Goal: Transaction & Acquisition: Purchase product/service

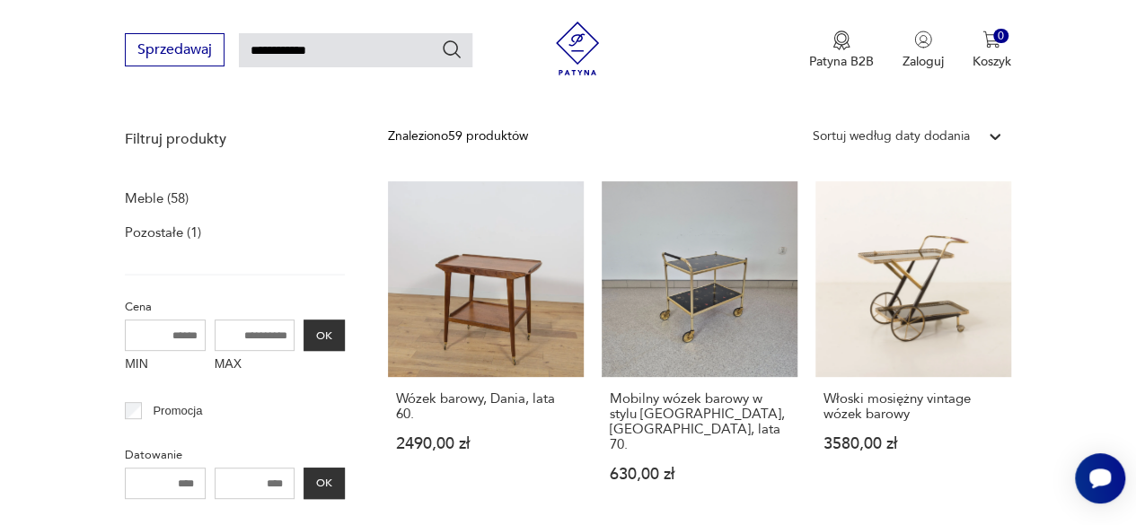
scroll to position [217, 0]
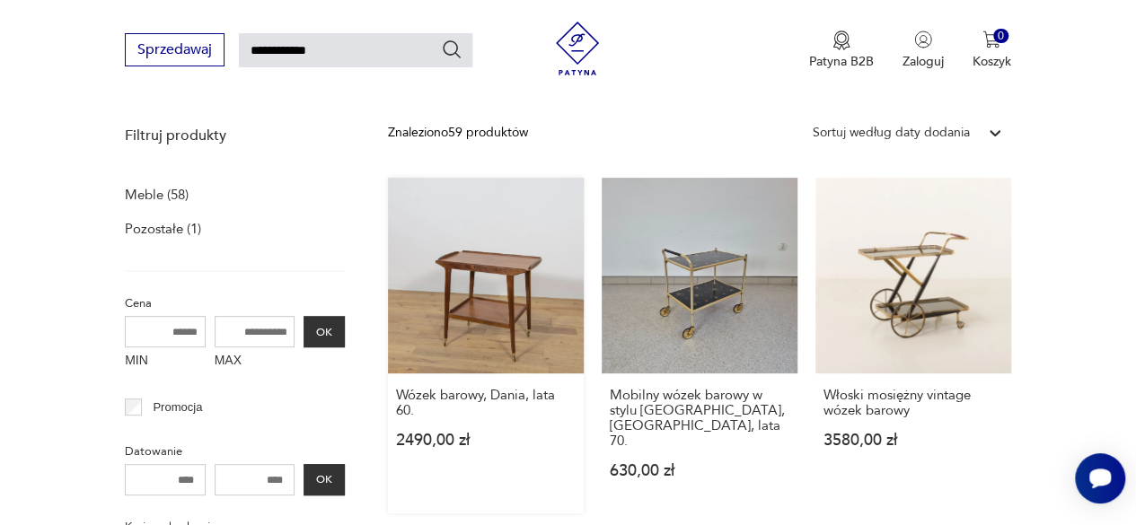
click at [521, 211] on link "Wózek barowy, Dania, lata 60. 2490,00 zł" at bounding box center [486, 346] width 196 height 336
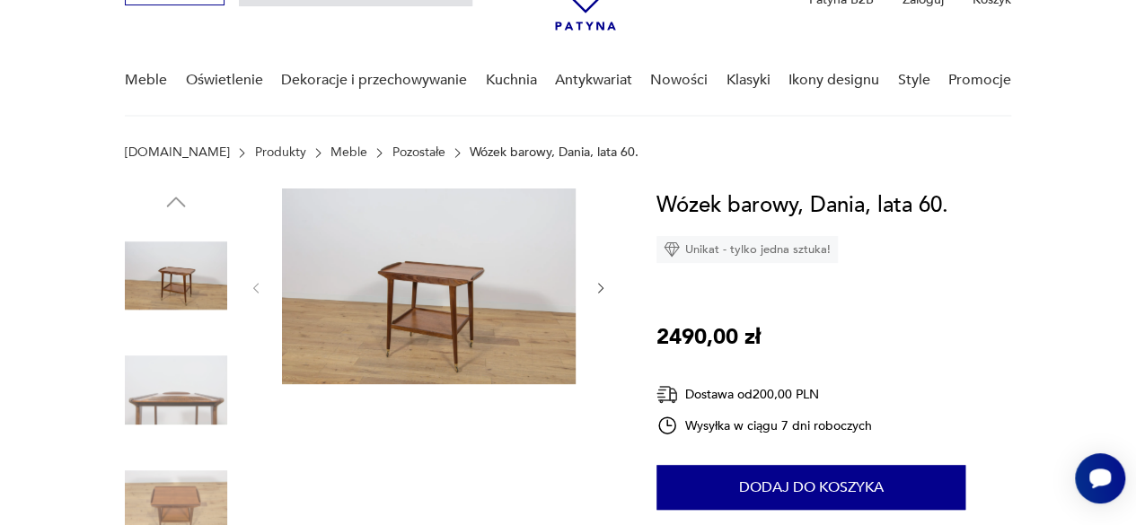
scroll to position [145, 0]
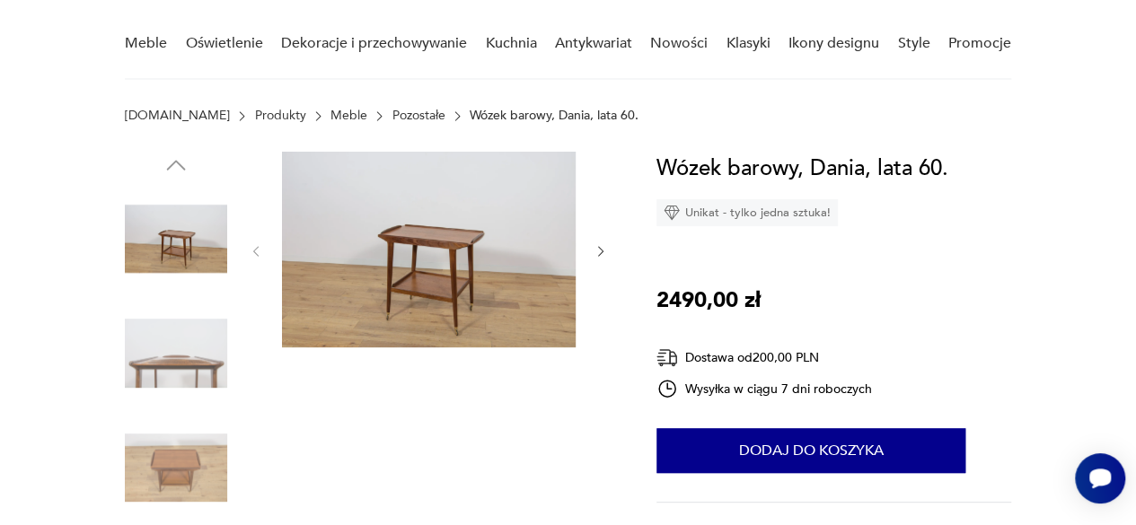
click at [461, 212] on img at bounding box center [429, 250] width 294 height 196
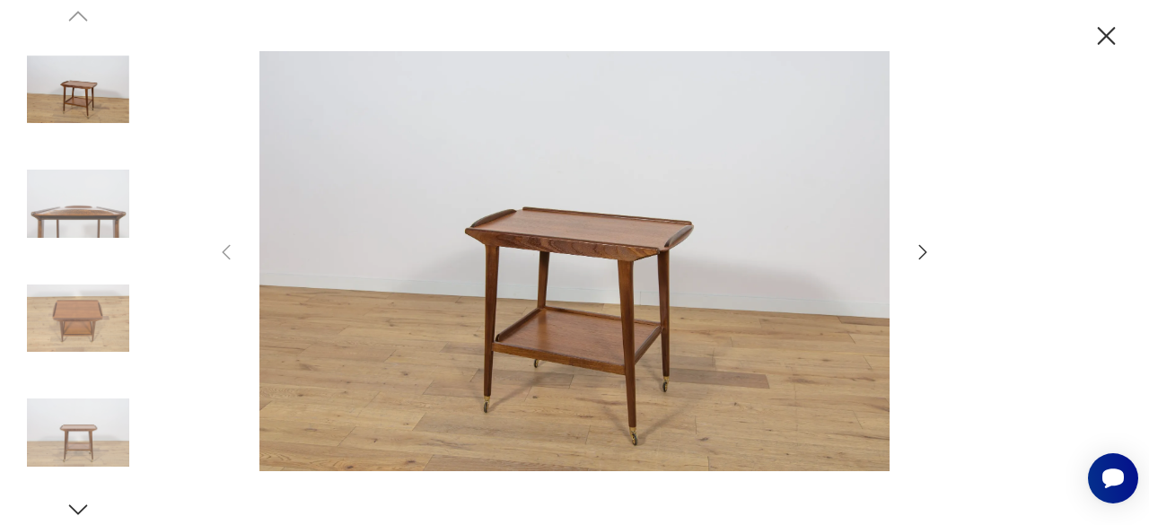
click at [630, 333] on img at bounding box center [574, 261] width 639 height 420
click at [929, 248] on icon "button" at bounding box center [923, 253] width 22 height 22
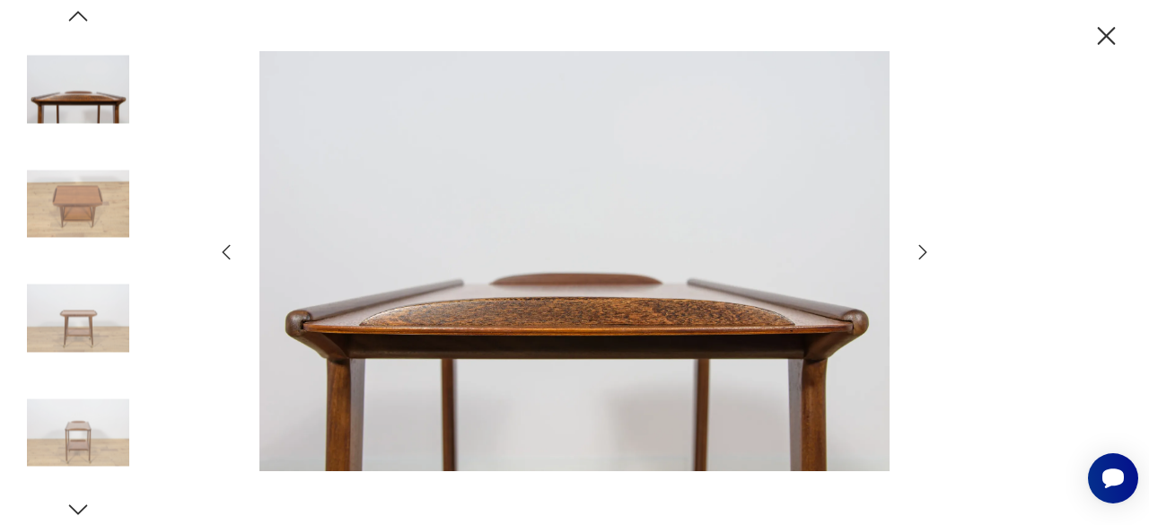
click at [929, 248] on icon "button" at bounding box center [923, 253] width 22 height 22
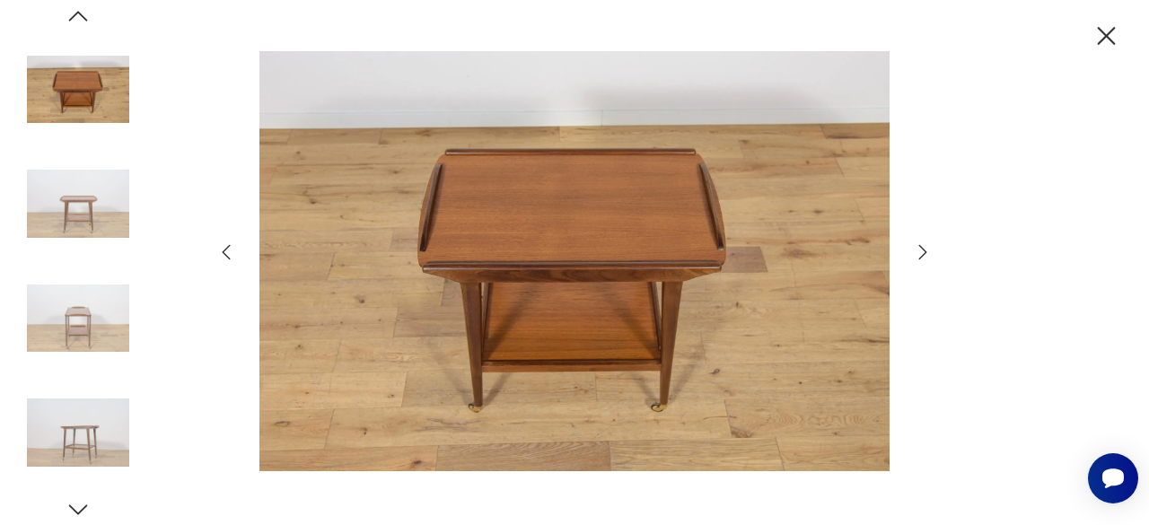
click at [929, 248] on icon "button" at bounding box center [923, 253] width 22 height 22
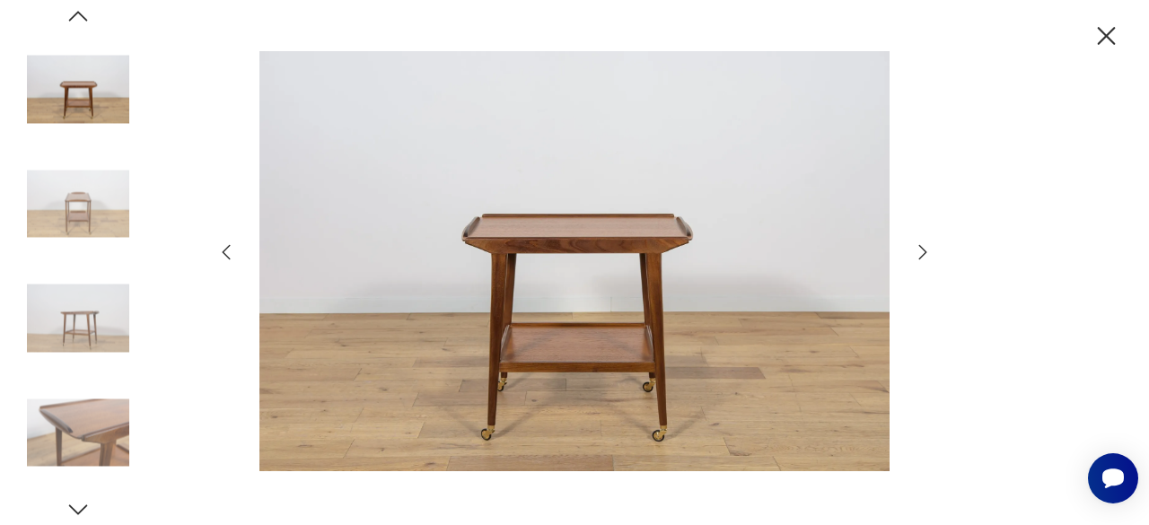
click at [1110, 37] on icon "button" at bounding box center [1106, 36] width 31 height 31
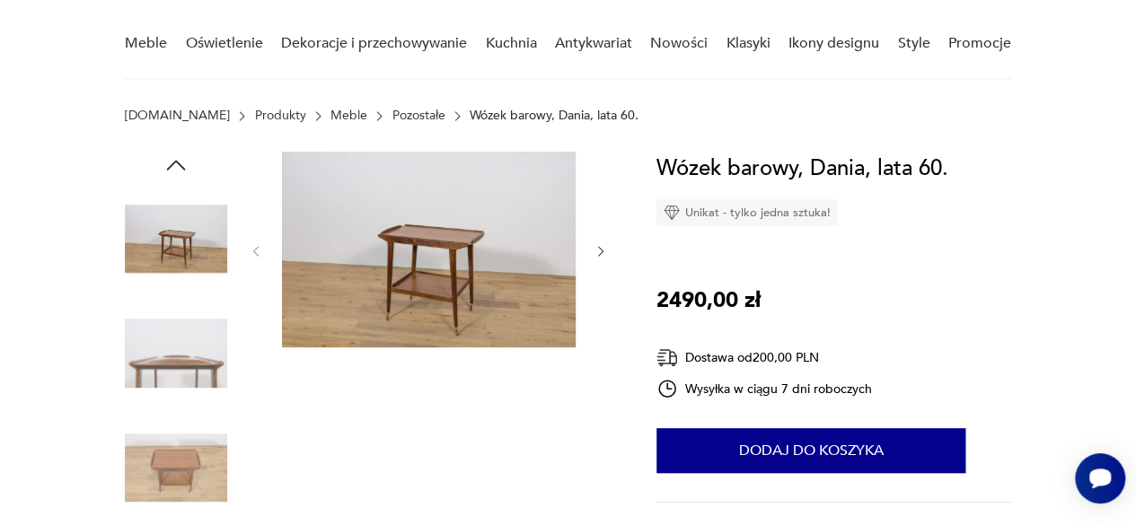
scroll to position [0, 0]
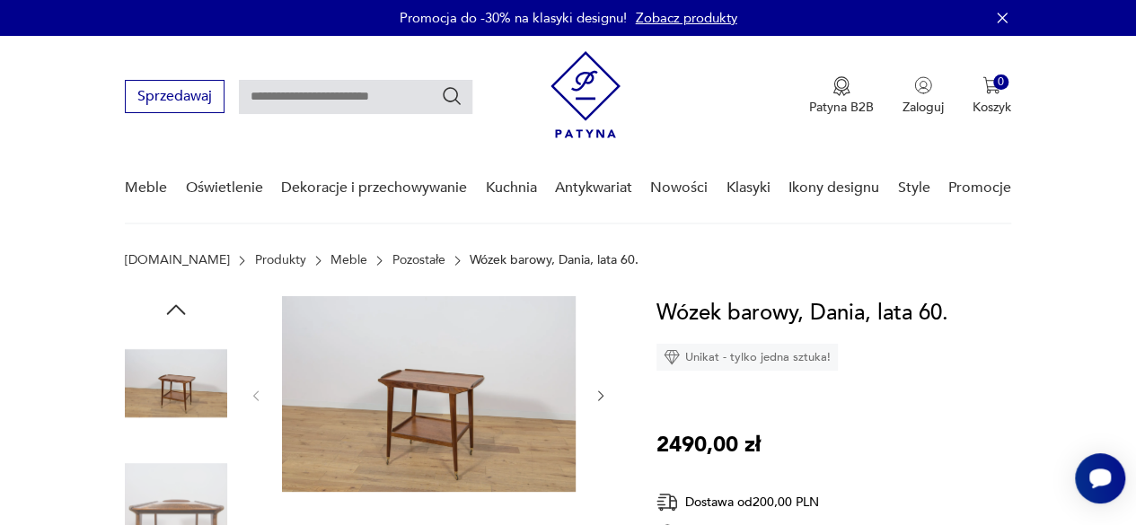
click at [323, 107] on input "text" at bounding box center [355, 97] width 233 height 34
type input "**********"
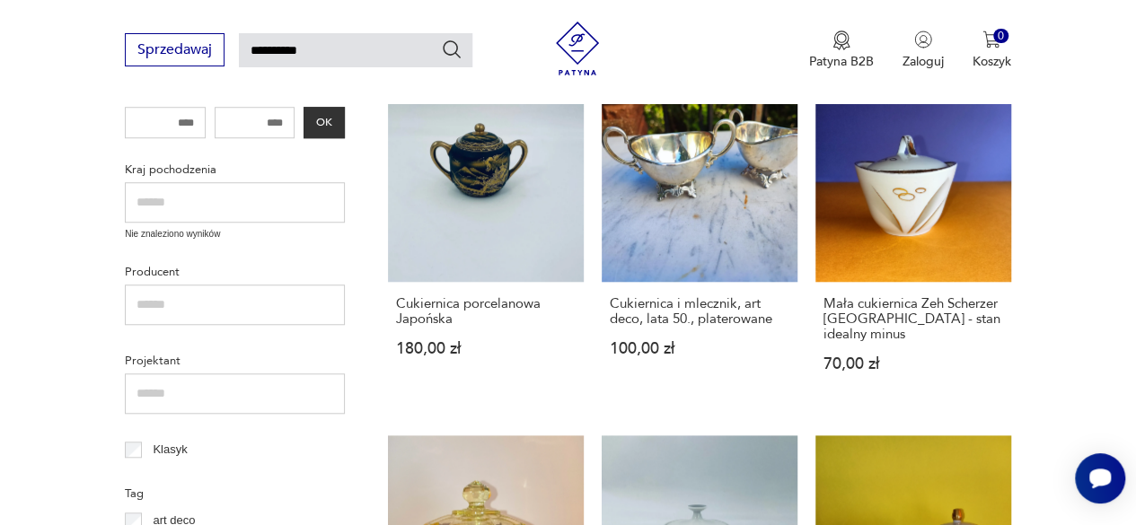
scroll to position [602, 0]
